Goal: Task Accomplishment & Management: Manage account settings

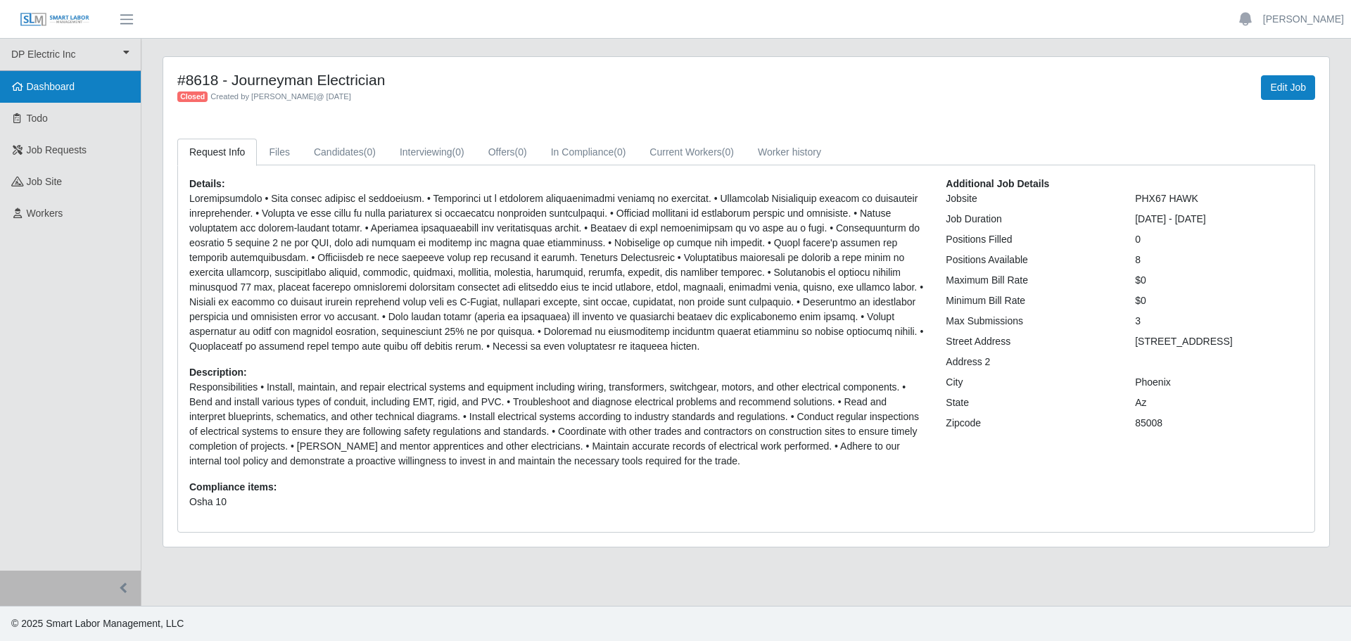
click at [66, 90] on span "Dashboard" at bounding box center [51, 86] width 49 height 11
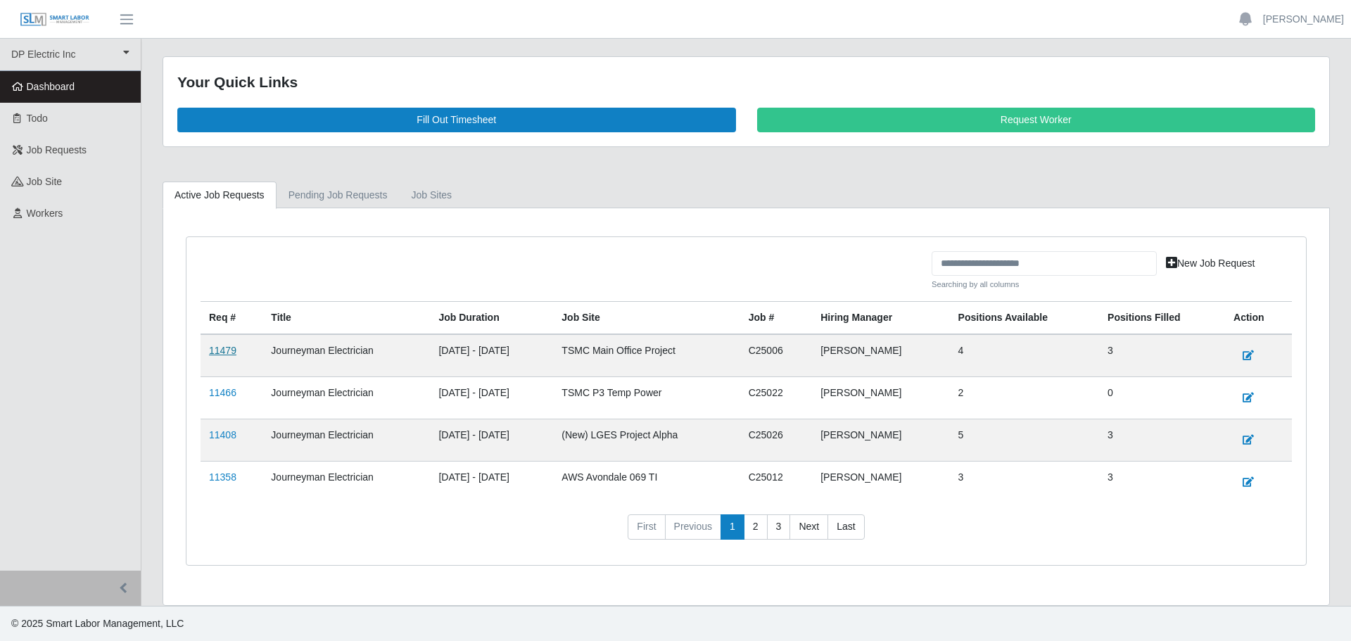
click at [228, 350] on link "11479" at bounding box center [222, 350] width 27 height 11
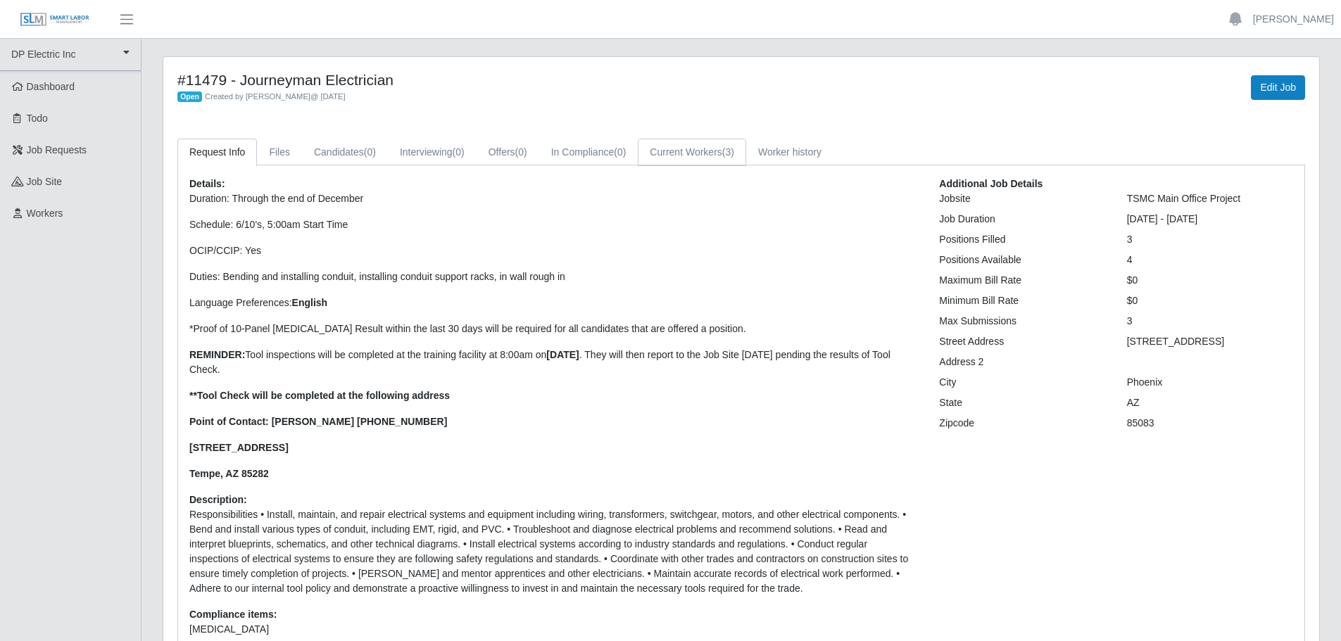
click at [677, 152] on link "Current Workers (3)" at bounding box center [692, 152] width 108 height 27
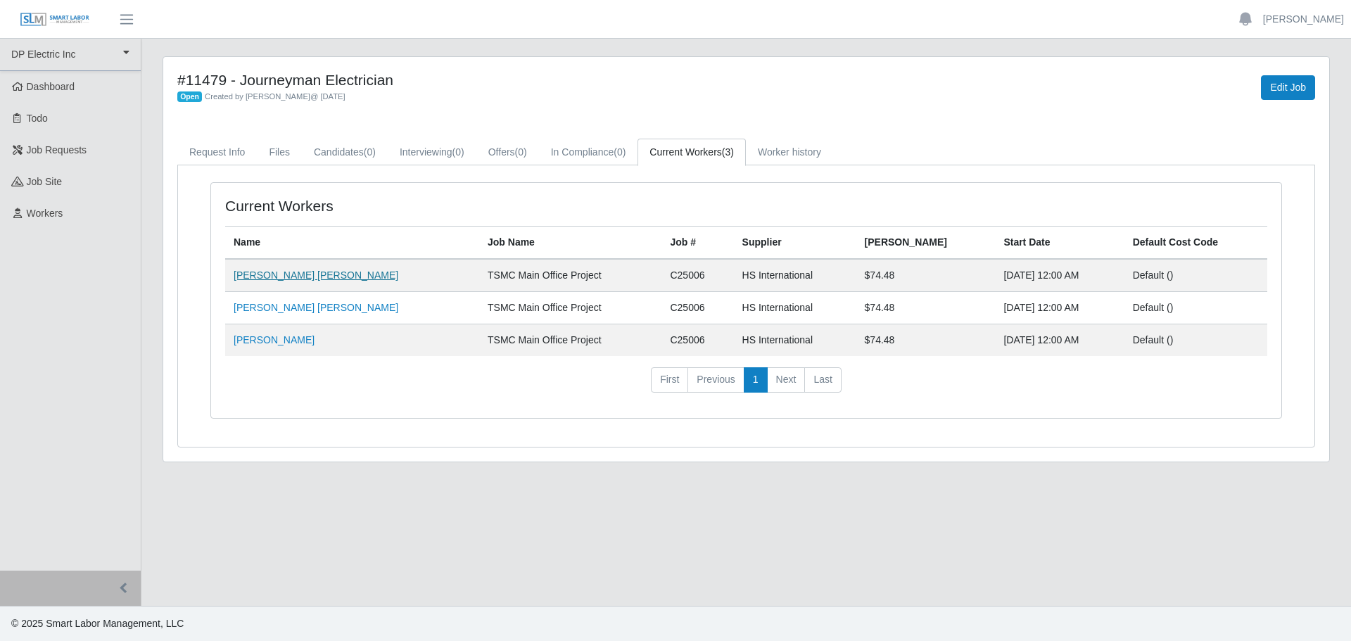
click at [302, 276] on link "Jason Roy Freeman" at bounding box center [316, 275] width 165 height 11
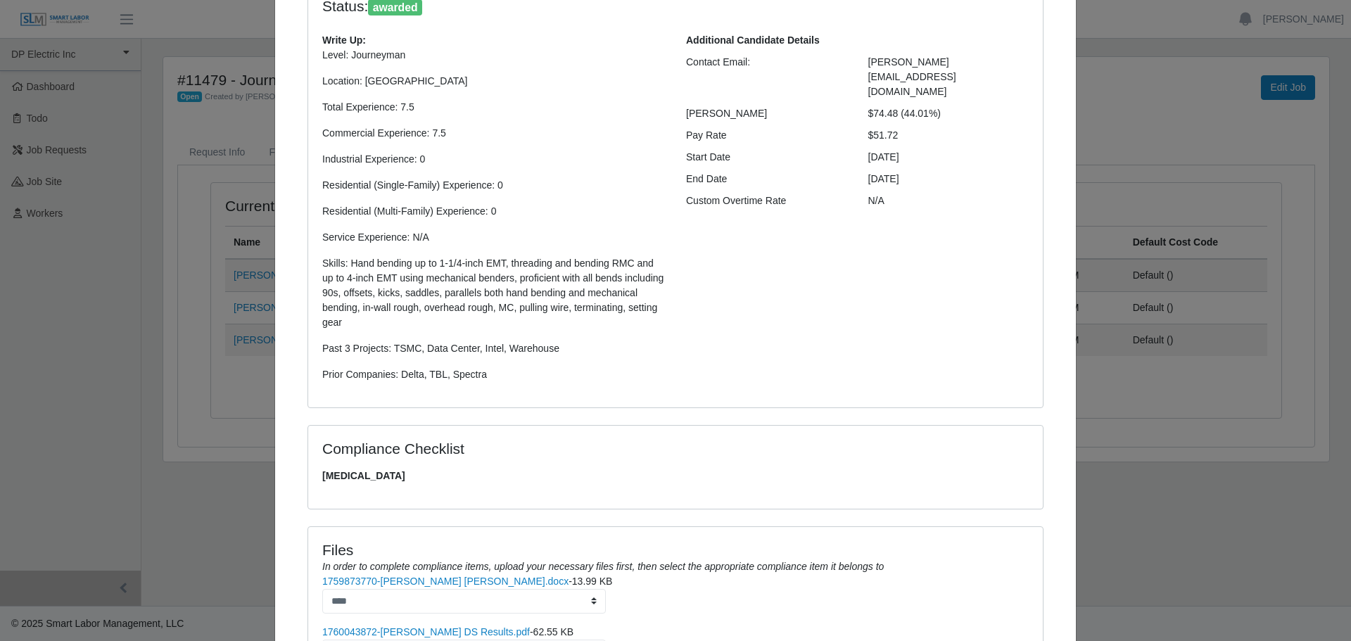
scroll to position [290, 0]
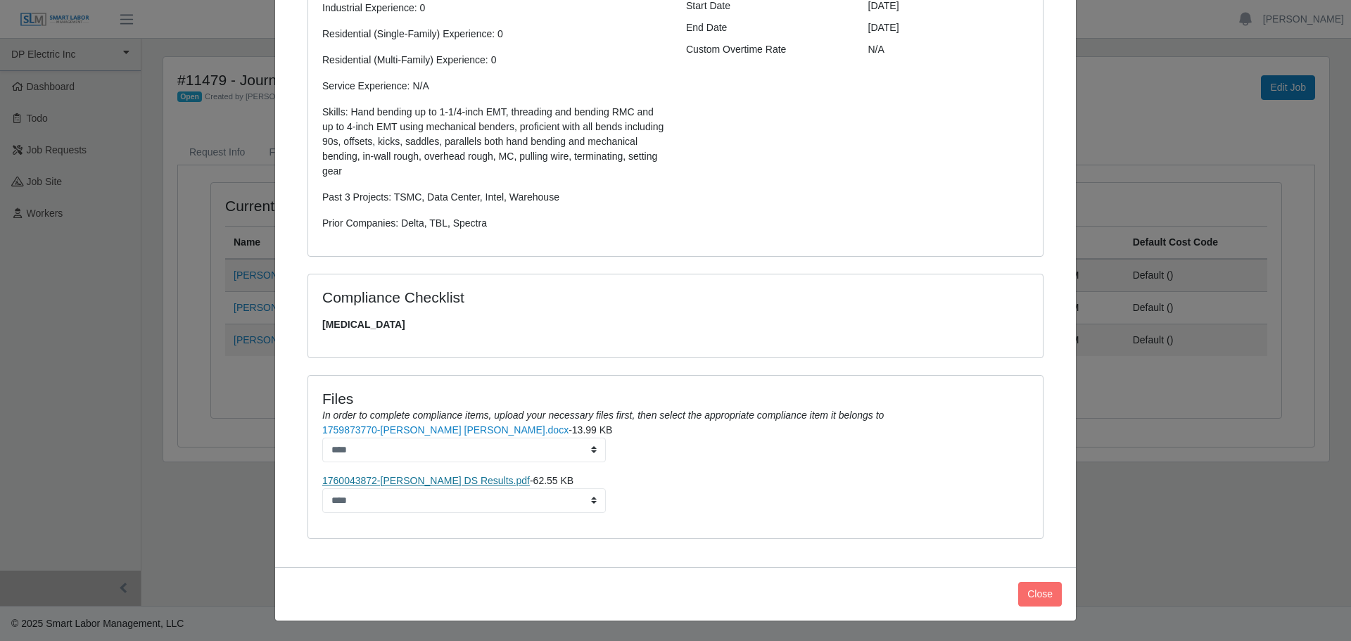
click at [466, 481] on link "1760043872-Freeman, Jason DS Results.pdf" at bounding box center [426, 480] width 208 height 11
click at [44, 361] on div "Jason Freeman × Status: awarded Write Up: Level: Journeyman Location: Phoenix, …" at bounding box center [675, 320] width 1351 height 641
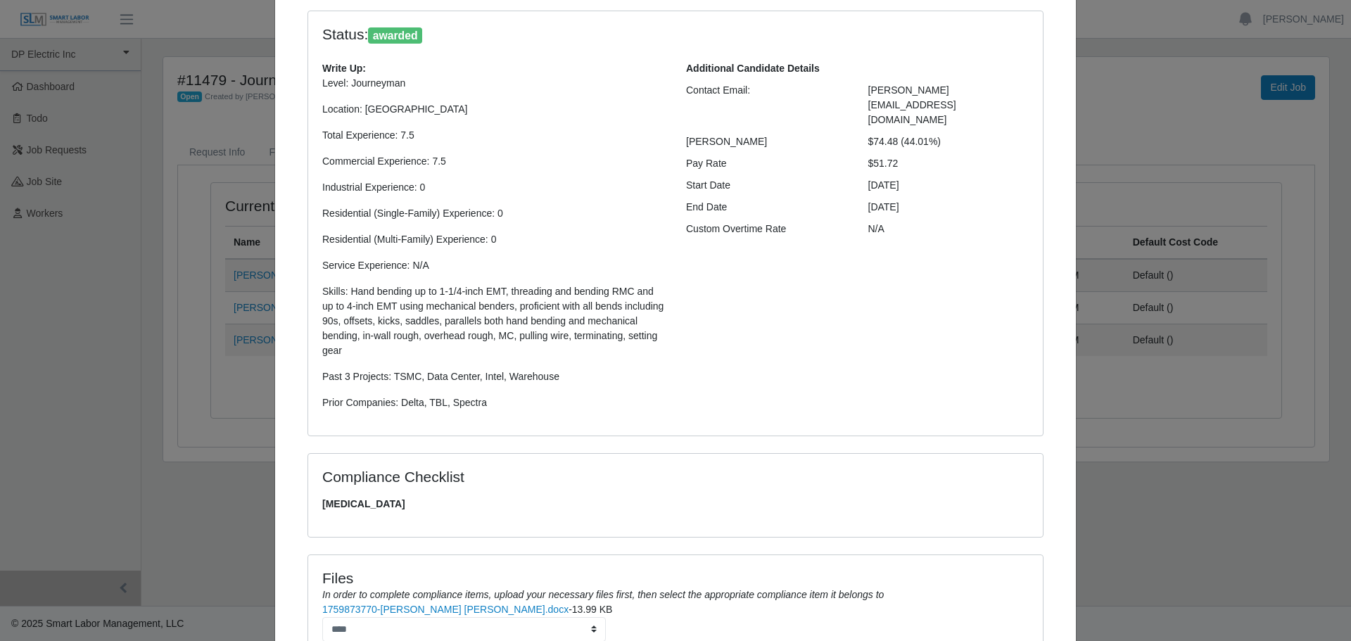
scroll to position [0, 0]
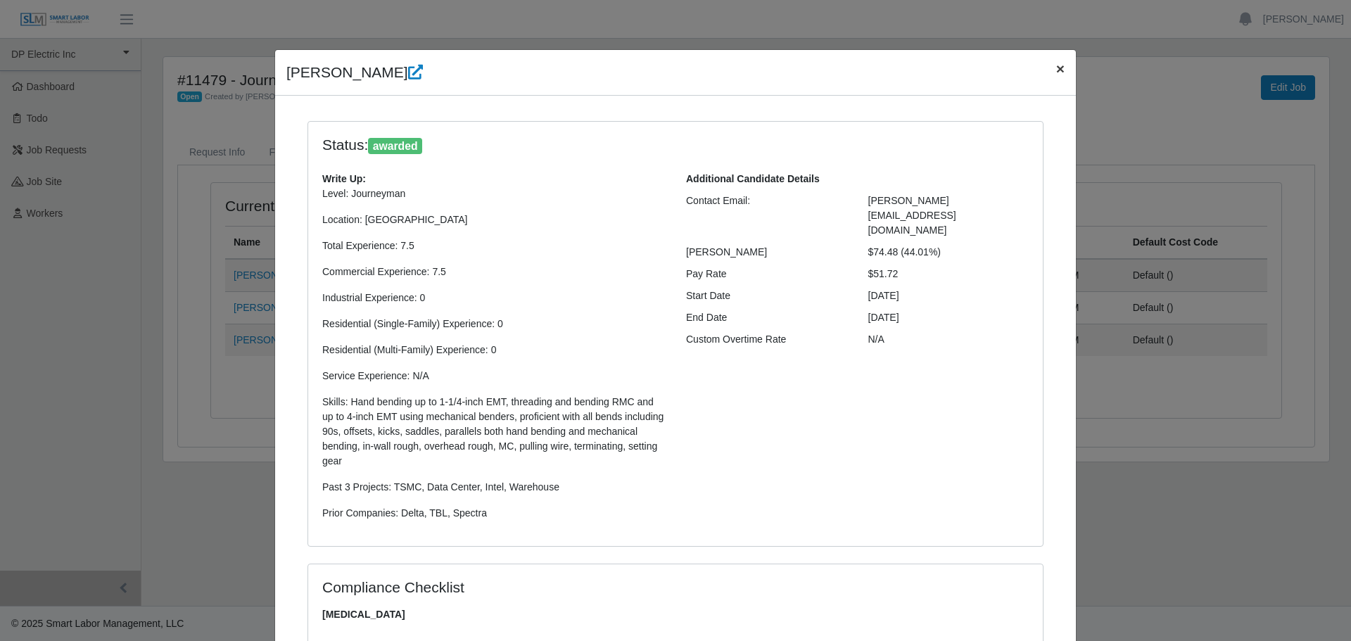
click at [1056, 69] on span "×" at bounding box center [1060, 69] width 8 height 16
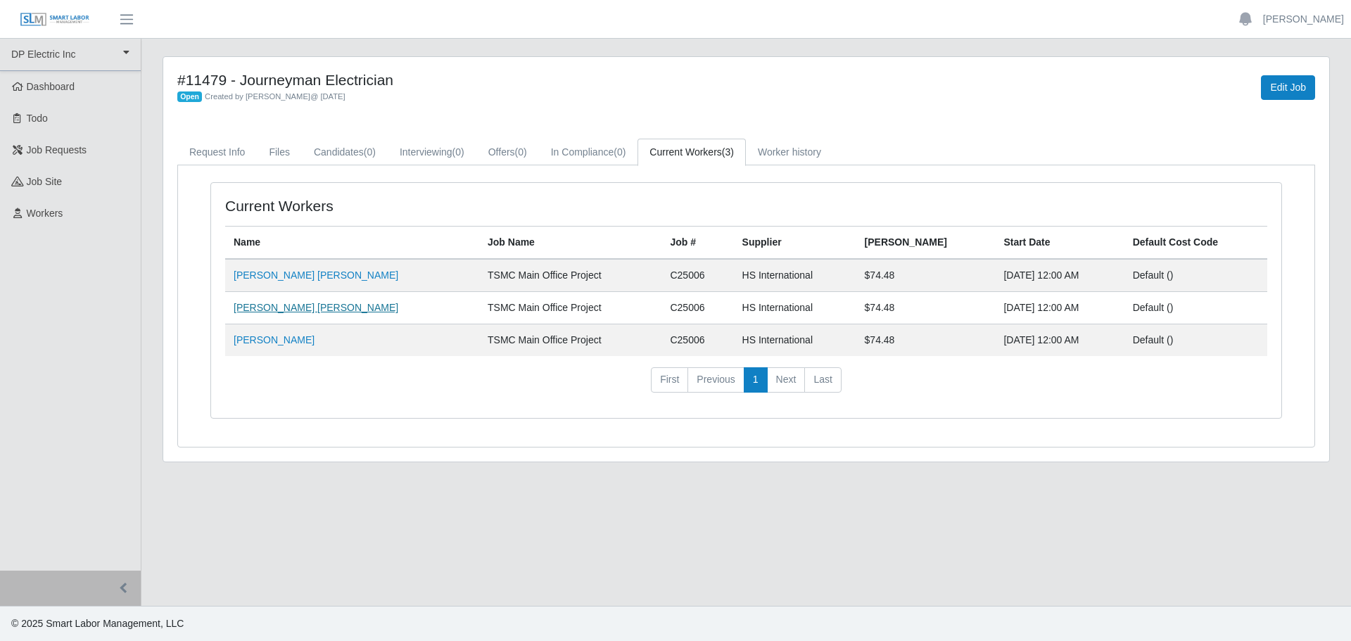
click at [291, 307] on link "Robin Christopher Smith" at bounding box center [316, 307] width 165 height 11
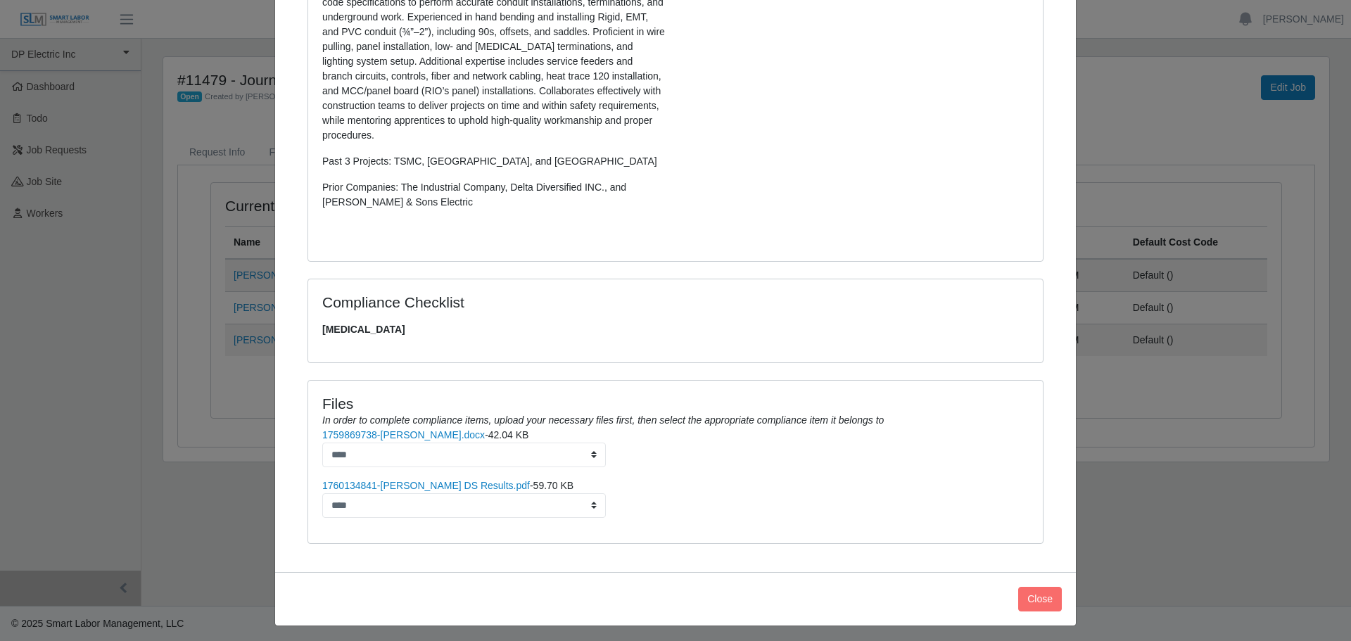
scroll to position [571, 0]
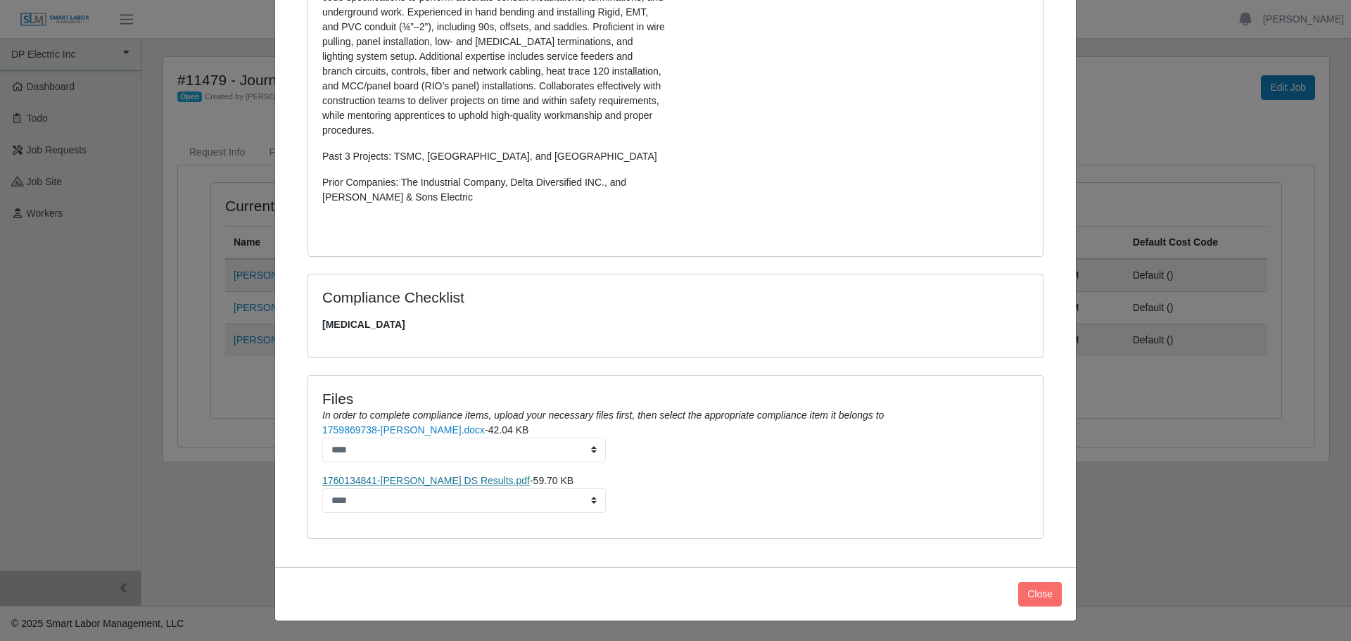
click at [451, 481] on link "1760134841-Smith, Robin DS Results.pdf" at bounding box center [426, 480] width 208 height 11
click at [225, 514] on div "Robin Smith × Status: awarded Write Up: Write Up: Level: Journeyman Location: W…" at bounding box center [675, 320] width 1351 height 641
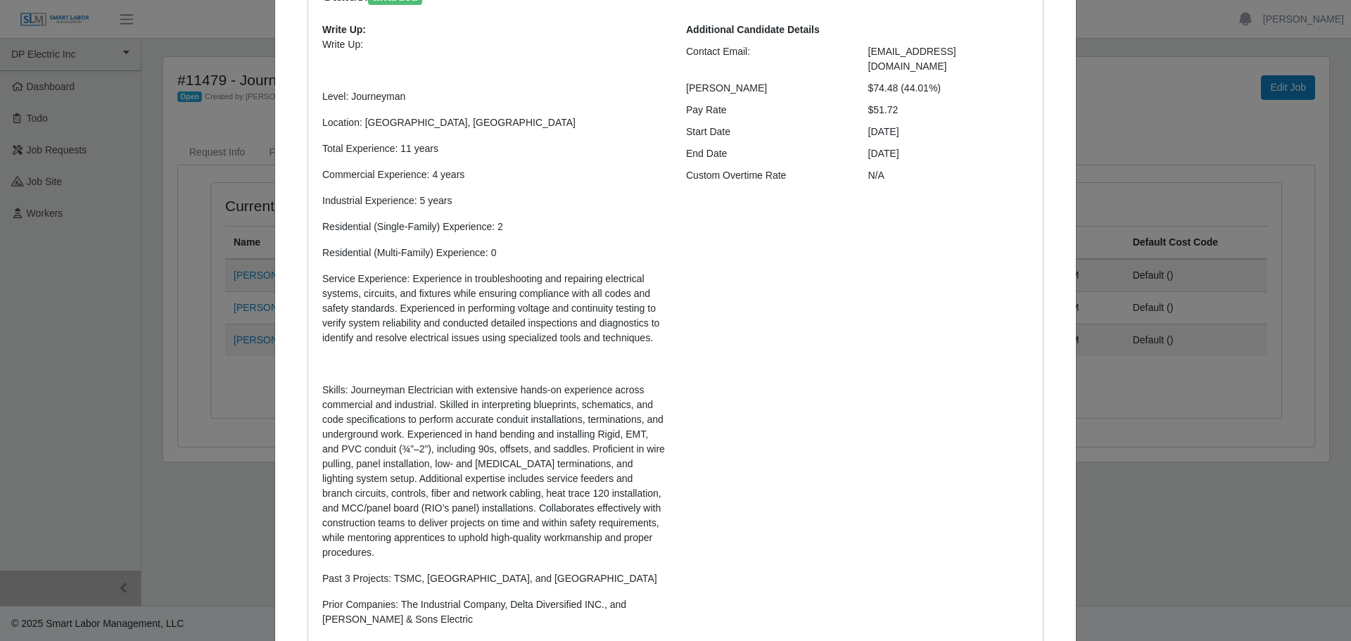
scroll to position [0, 0]
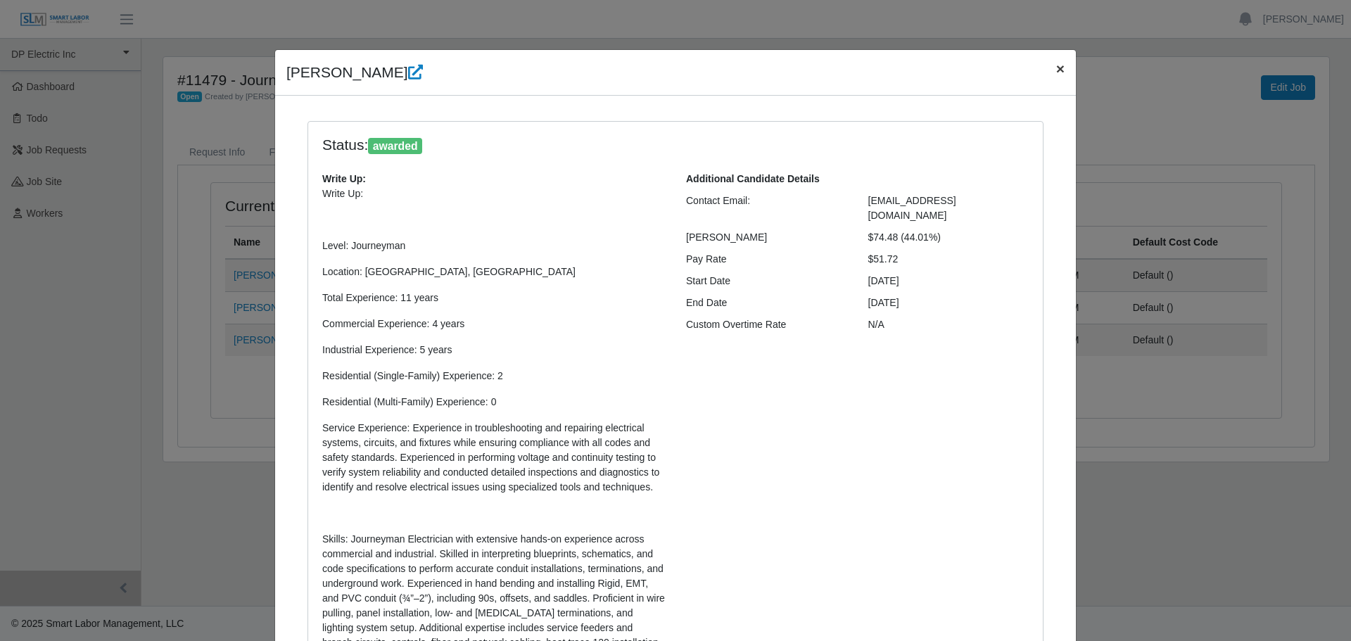
click at [1056, 66] on span "×" at bounding box center [1060, 69] width 8 height 16
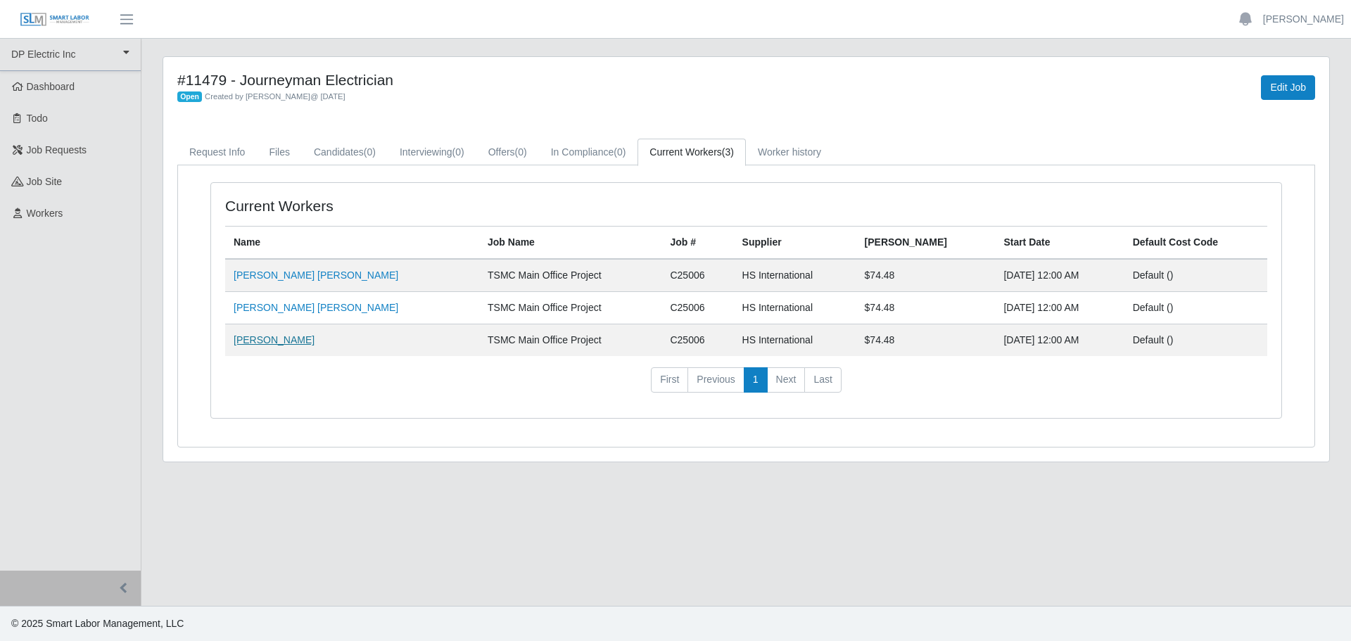
click at [277, 341] on link "Jesus Quintana" at bounding box center [274, 339] width 81 height 11
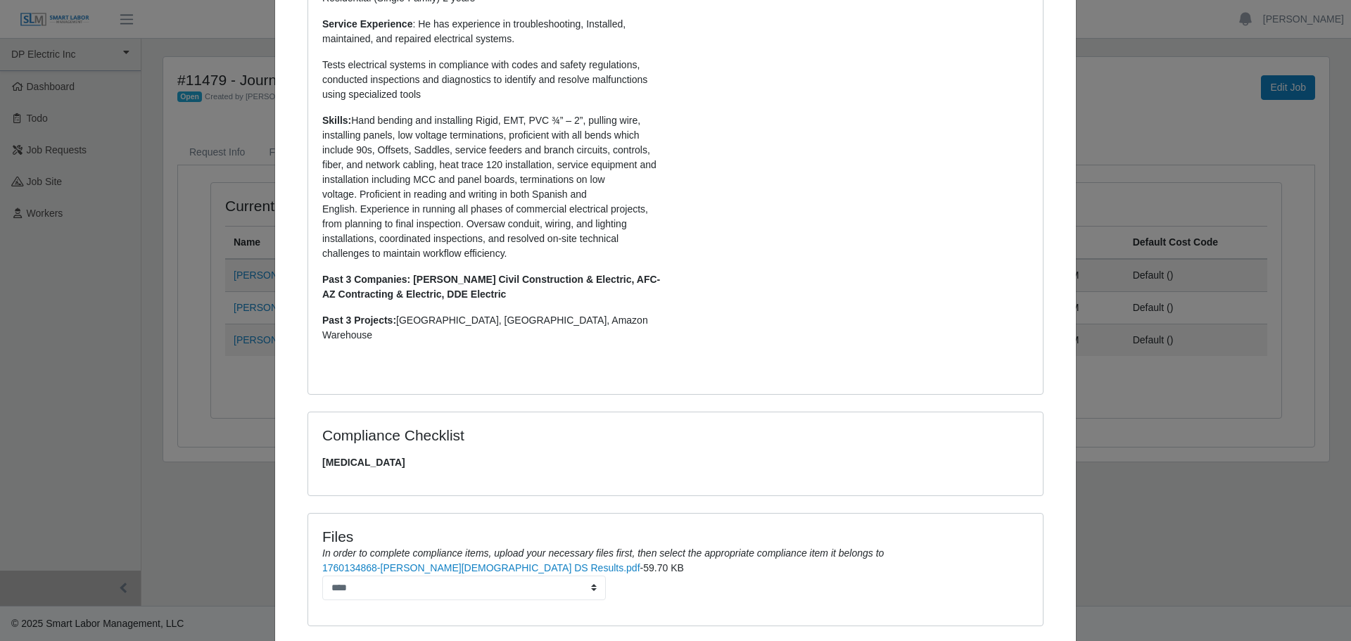
scroll to position [424, 0]
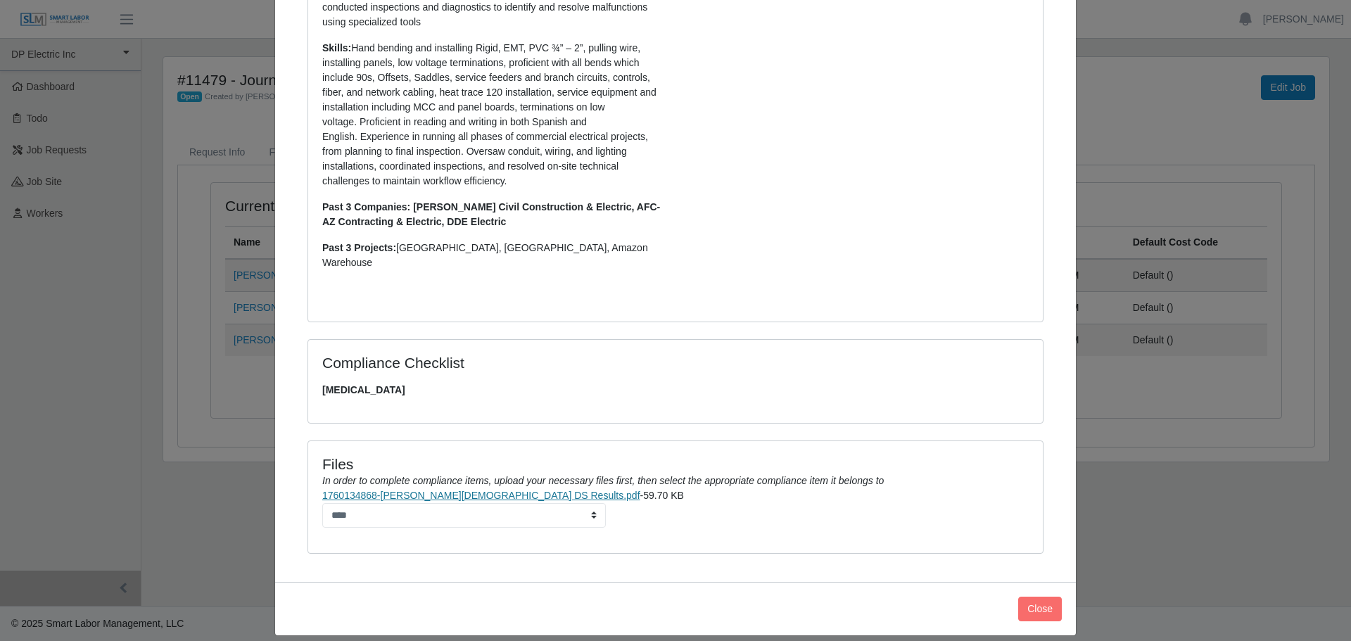
click at [470, 490] on link "1760134868-Quintana, Jesus DS Results.pdf" at bounding box center [481, 495] width 318 height 11
click at [318, 582] on div "Close" at bounding box center [675, 608] width 801 height 53
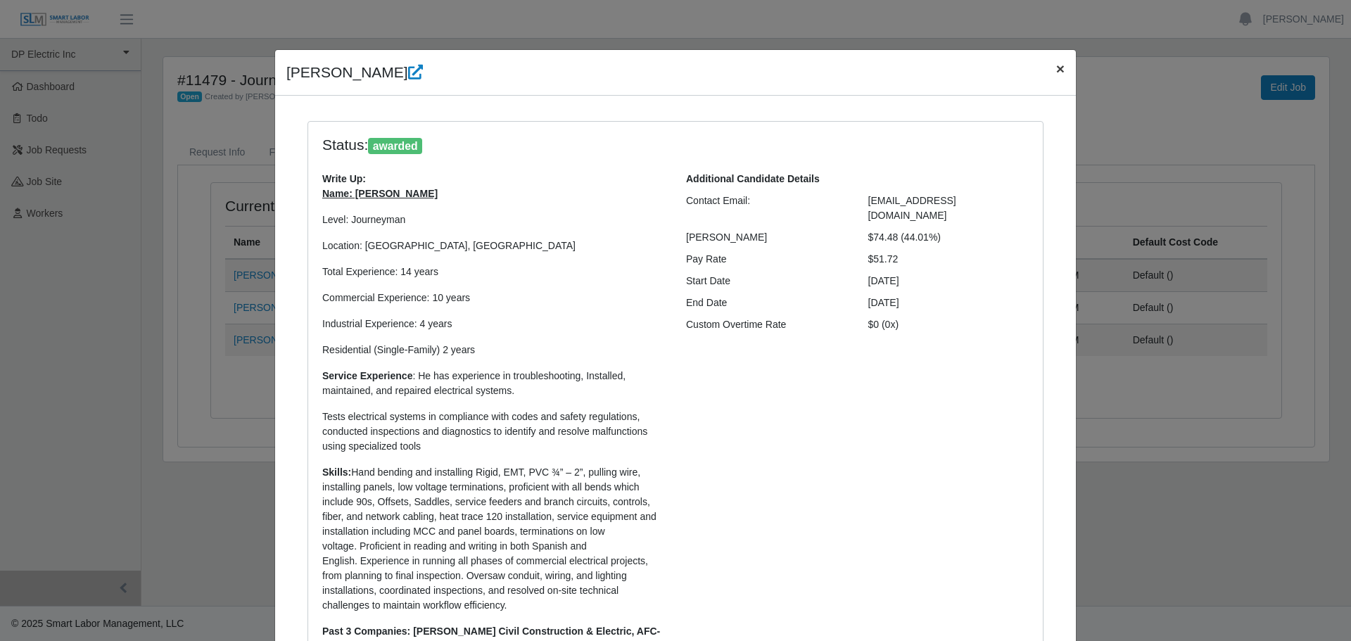
click at [1056, 68] on span "×" at bounding box center [1060, 69] width 8 height 16
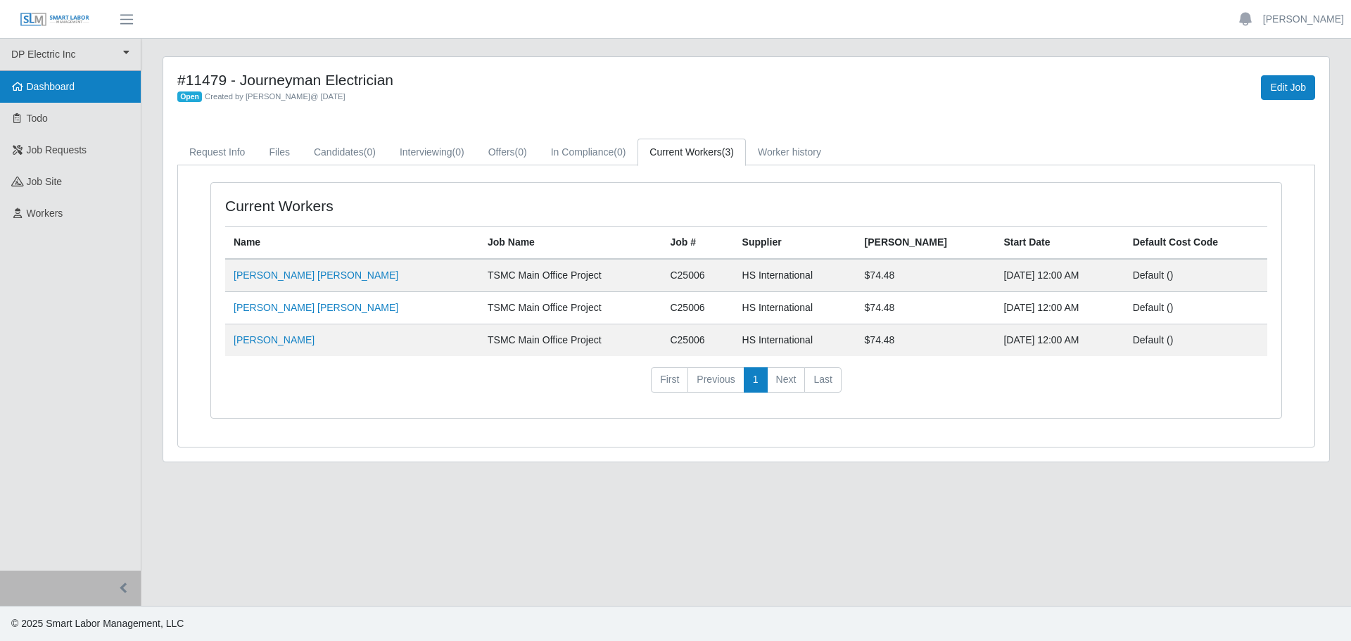
click at [43, 89] on span "Dashboard" at bounding box center [51, 86] width 49 height 11
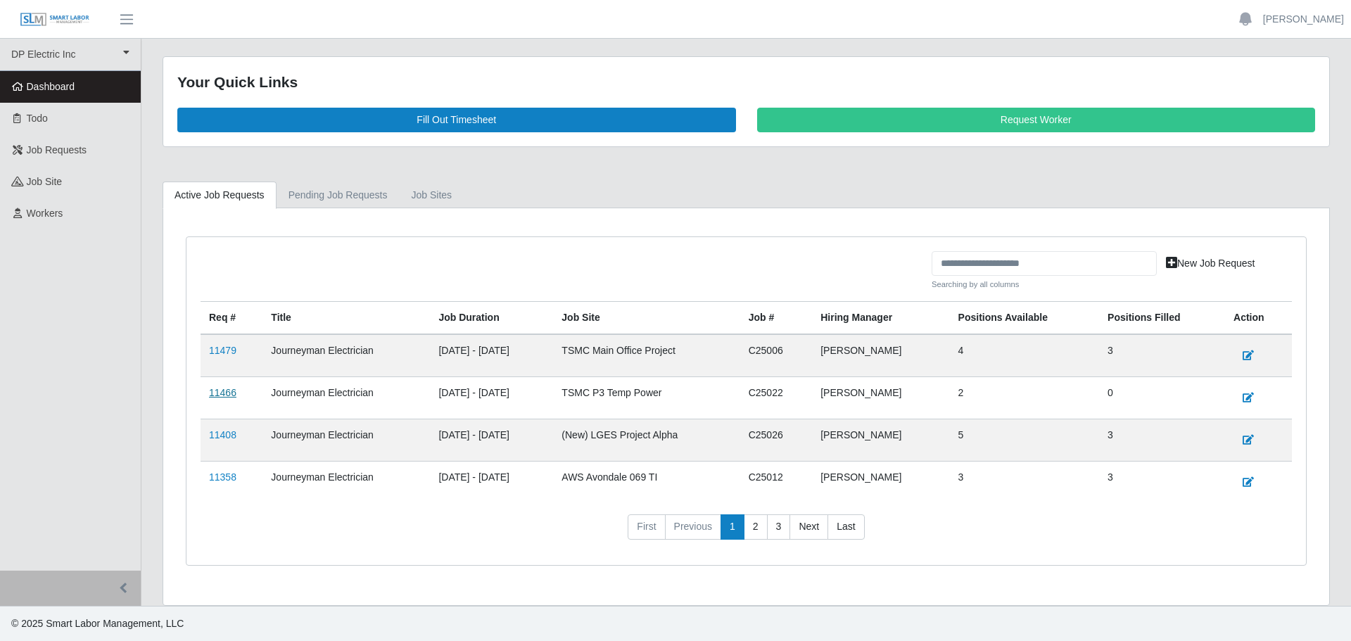
click at [227, 394] on link "11466" at bounding box center [222, 392] width 27 height 11
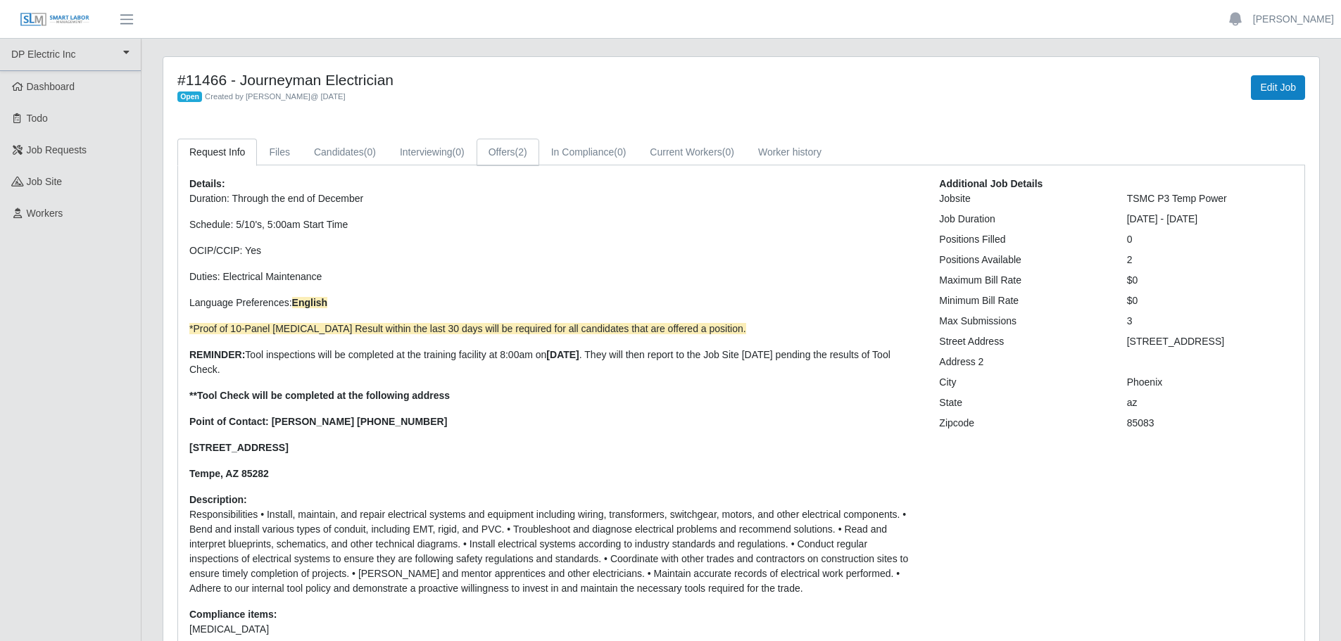
click at [507, 154] on link "Offers (2)" at bounding box center [507, 152] width 63 height 27
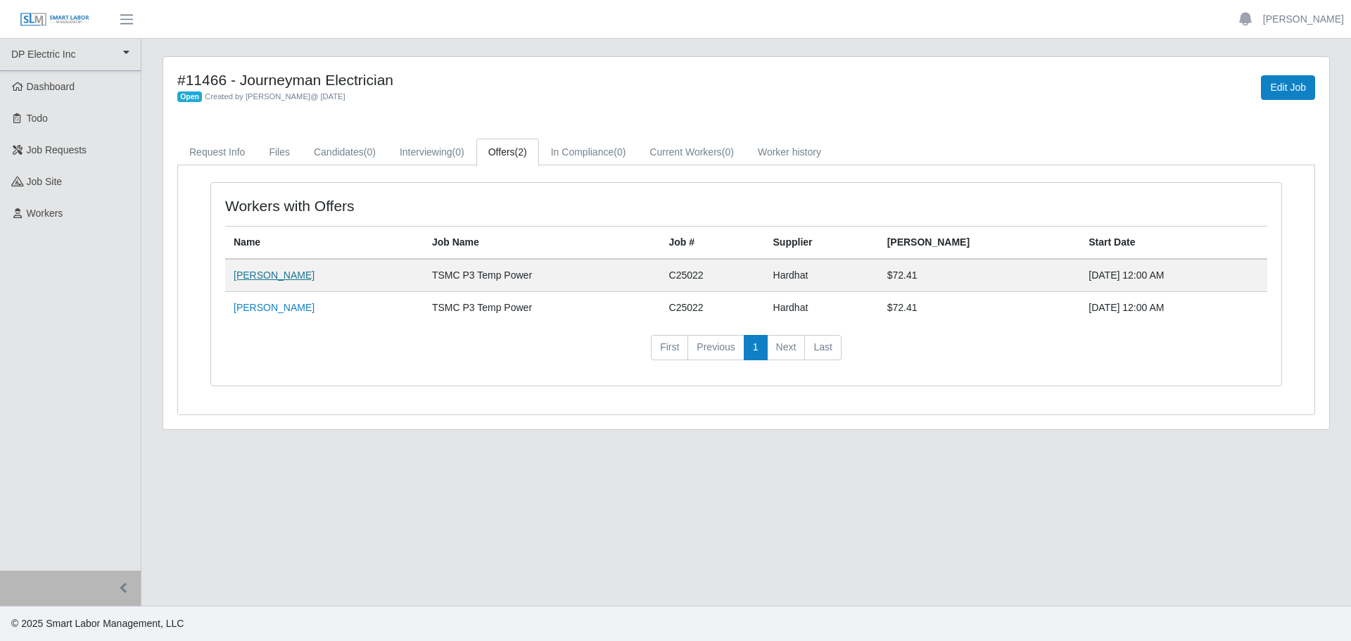
click at [270, 276] on link "[PERSON_NAME]" at bounding box center [274, 275] width 81 height 11
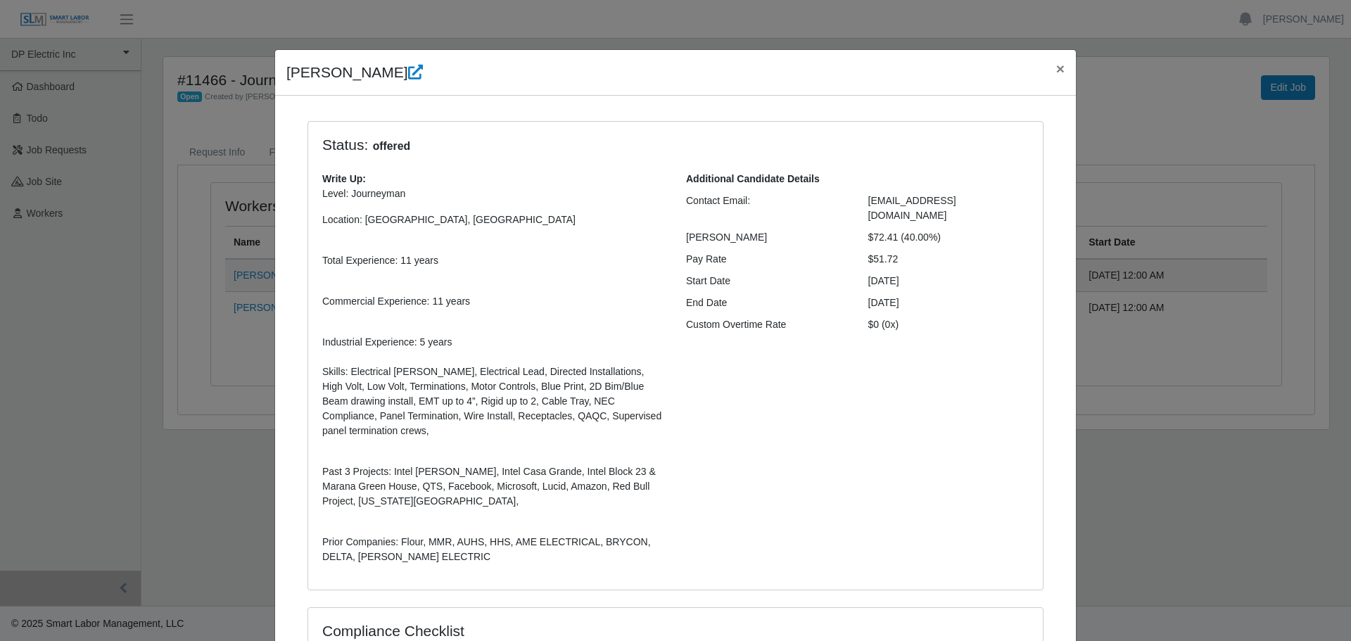
scroll to position [268, 0]
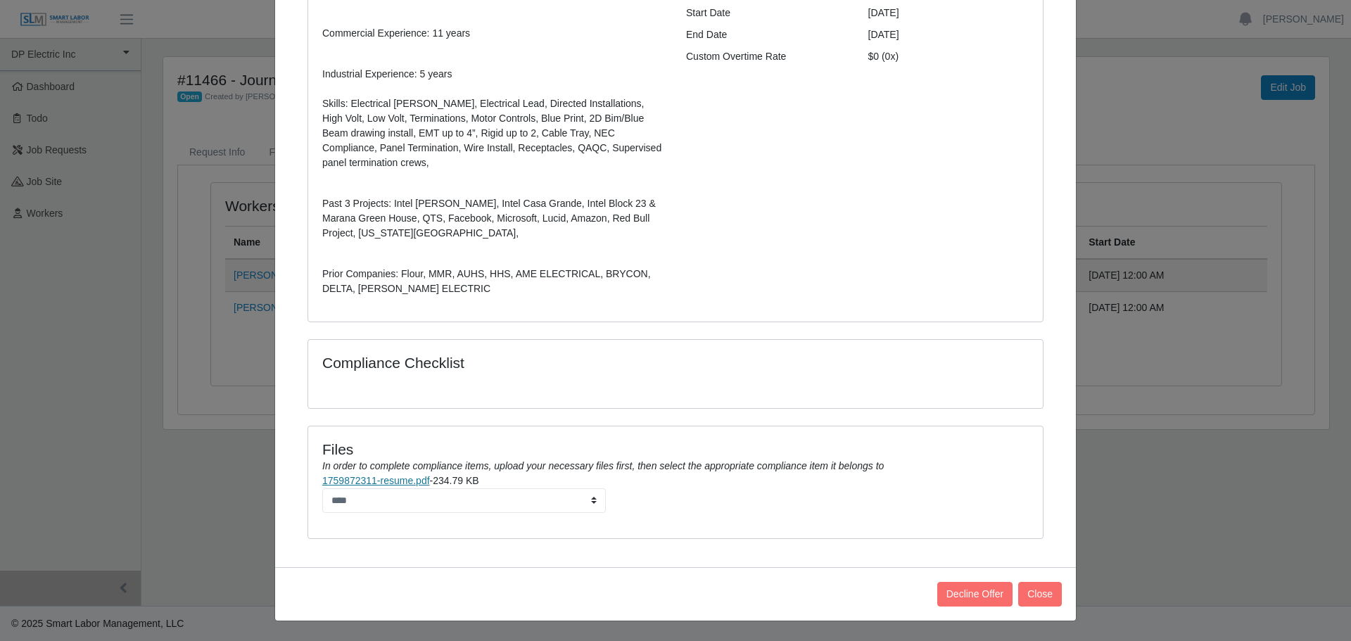
click at [411, 480] on link "1759872311-resume.pdf" at bounding box center [376, 480] width 108 height 11
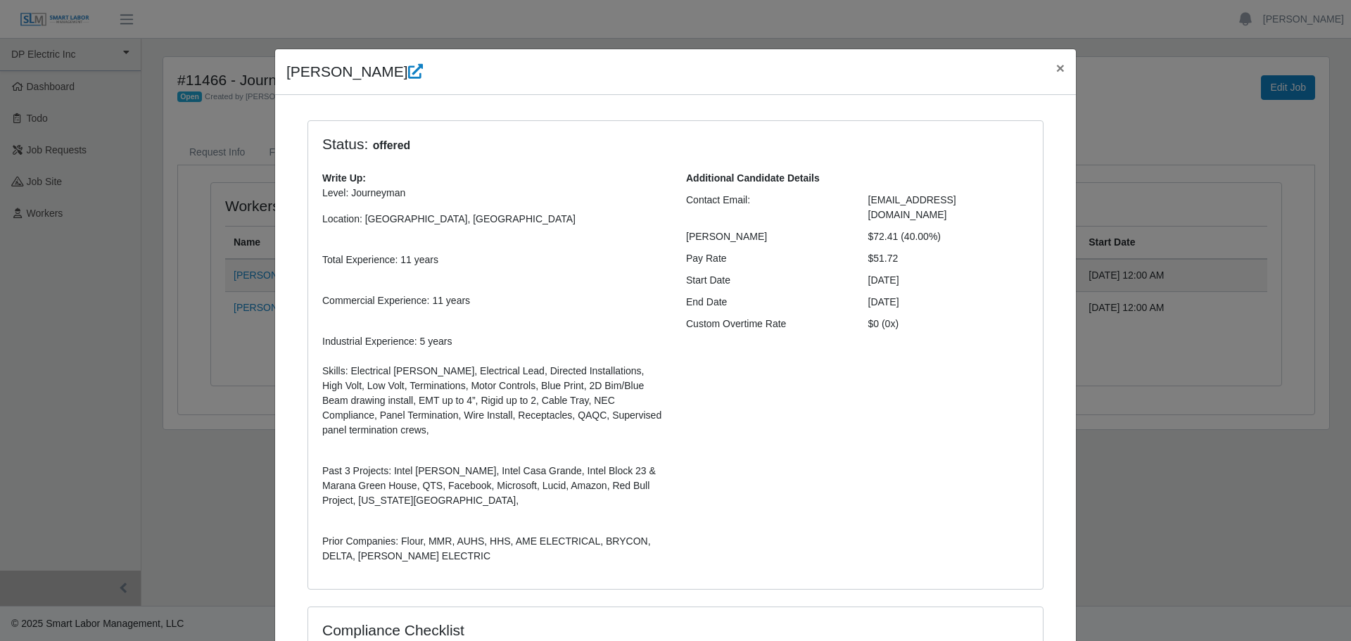
scroll to position [0, 0]
click at [1056, 69] on span "×" at bounding box center [1060, 69] width 8 height 16
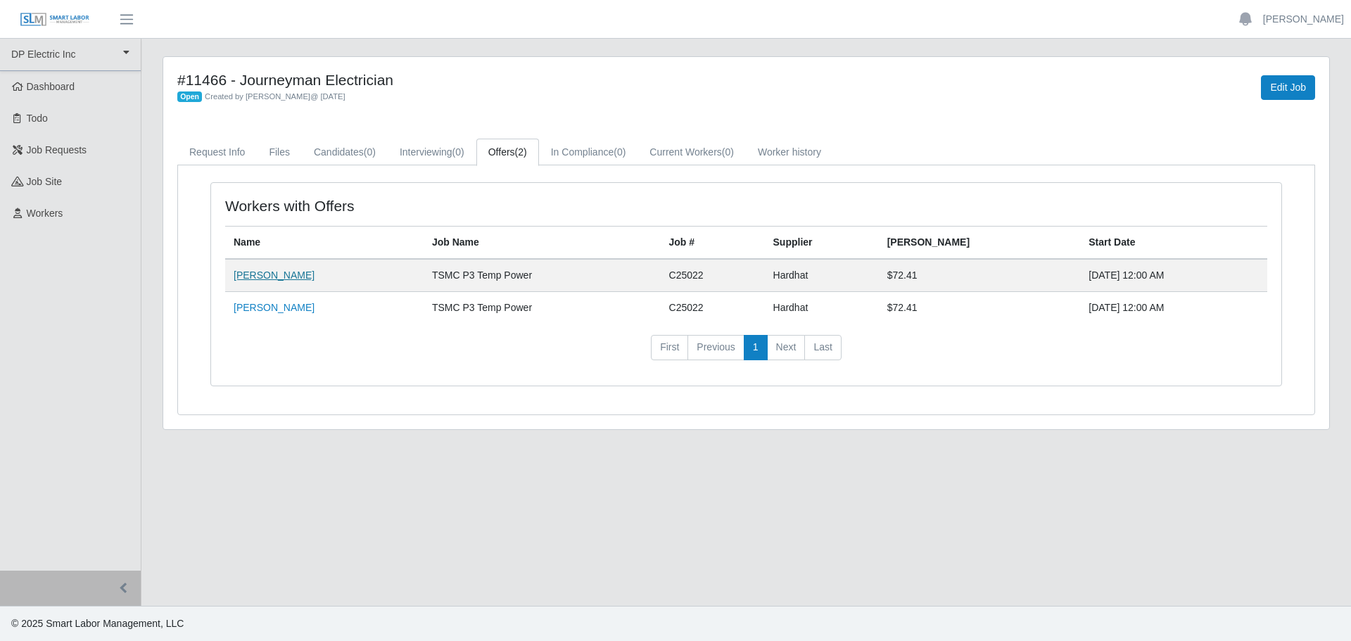
click at [273, 279] on link "[PERSON_NAME]" at bounding box center [274, 275] width 81 height 11
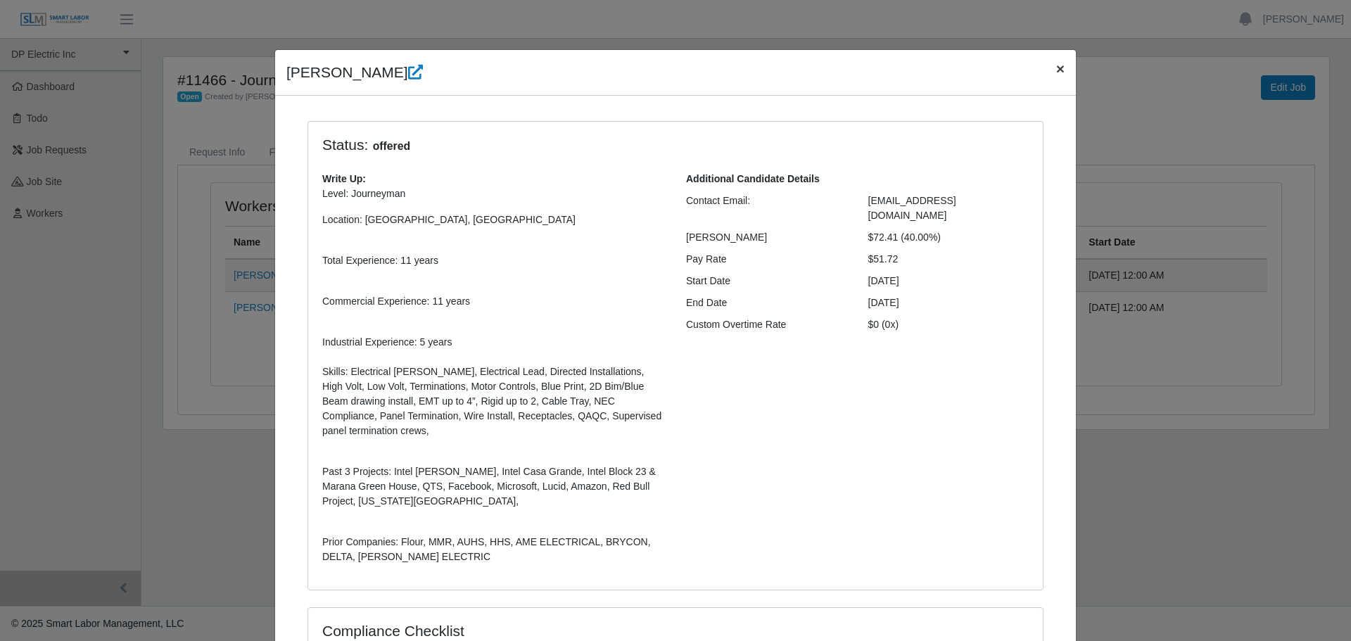
click at [1056, 66] on span "×" at bounding box center [1060, 69] width 8 height 16
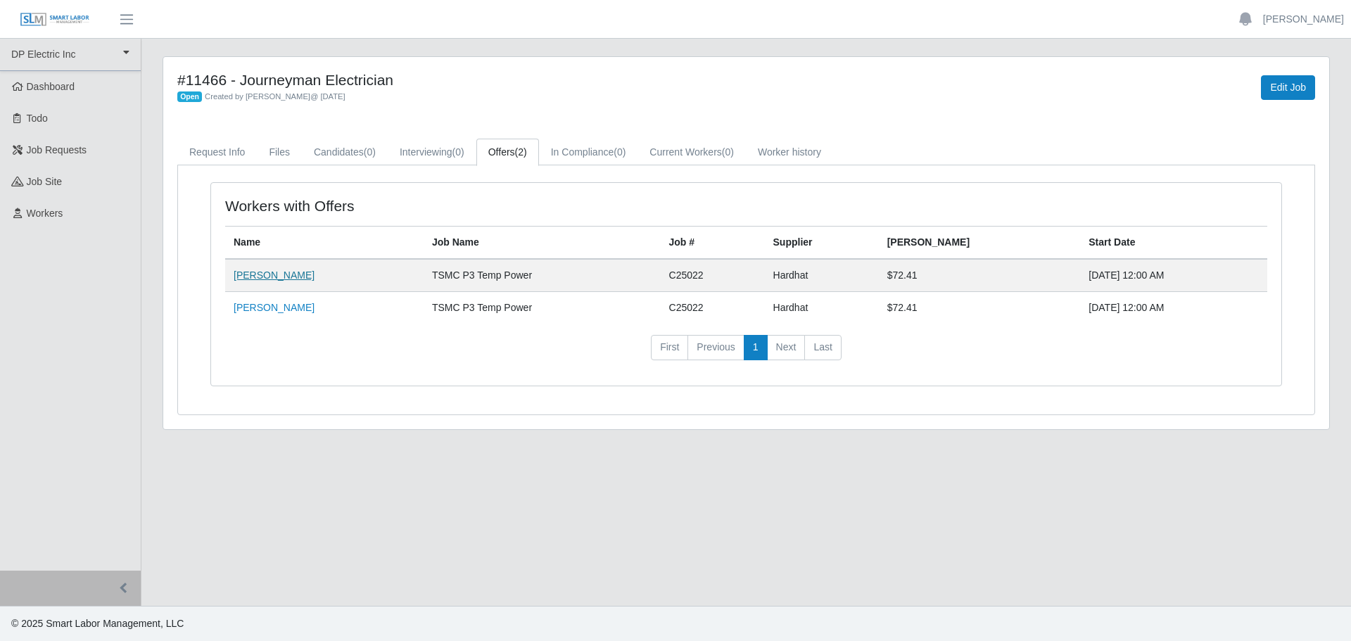
click at [279, 274] on link "[PERSON_NAME]" at bounding box center [274, 275] width 81 height 11
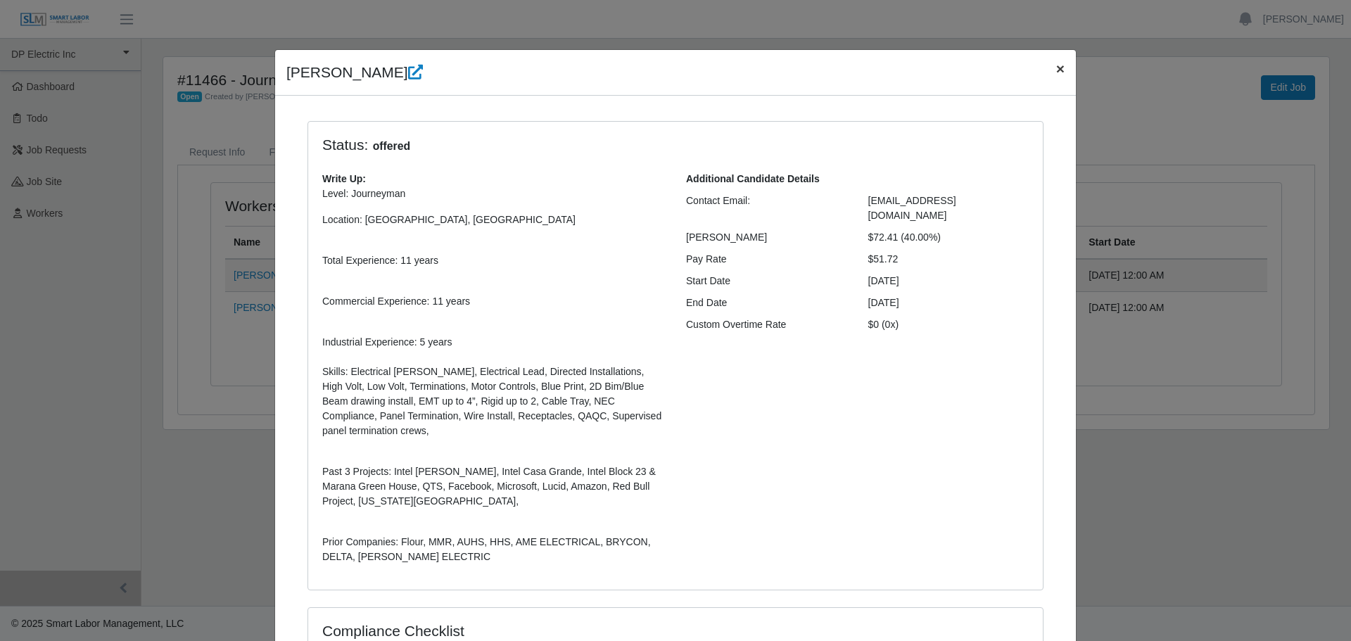
click at [1056, 65] on span "×" at bounding box center [1060, 69] width 8 height 16
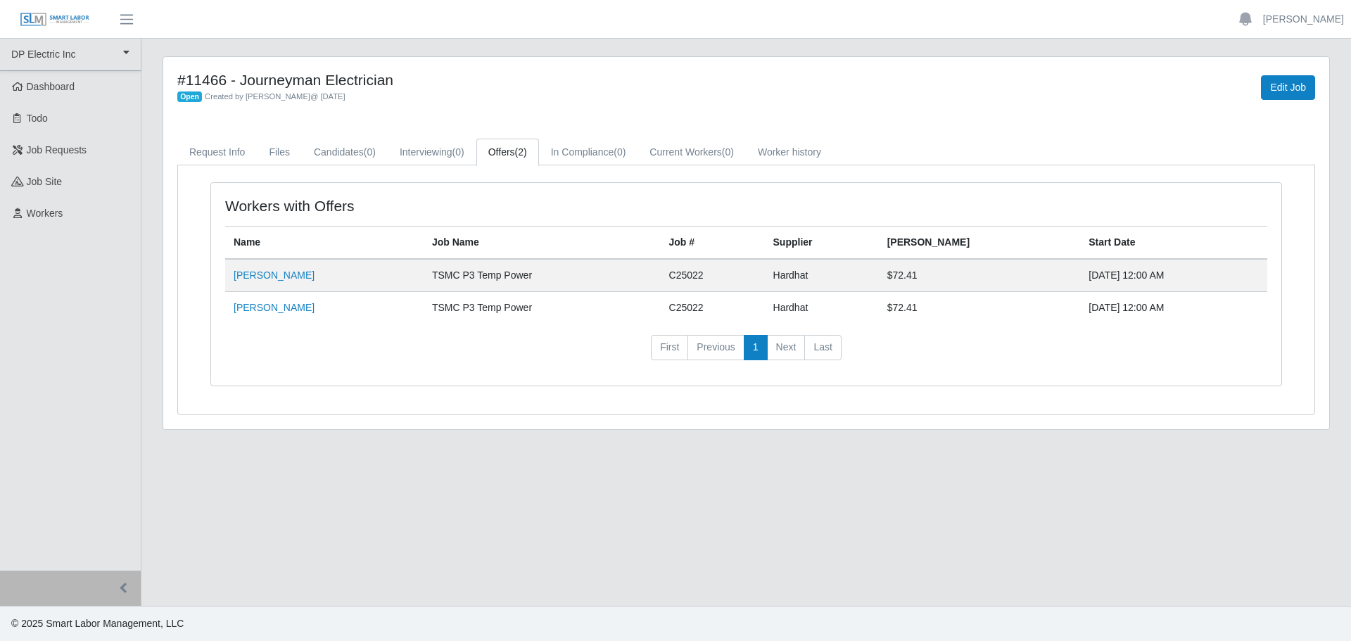
drag, startPoint x: 348, startPoint y: 536, endPoint x: 386, endPoint y: 510, distance: 45.9
click at [348, 536] on main "#11466 - Journeyman Electrician Open Created by [PERSON_NAME] @ [DATE] Edit Job…" at bounding box center [746, 322] width 1210 height 567
